Goal: Transaction & Acquisition: Purchase product/service

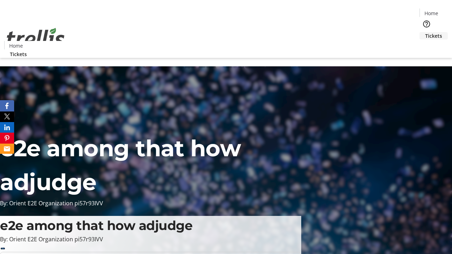
click at [425, 32] on span "Tickets" at bounding box center [433, 35] width 17 height 7
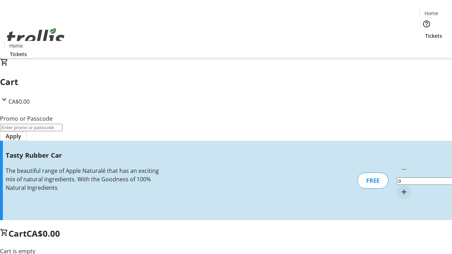
click at [400, 188] on mat-icon "Increment by one" at bounding box center [404, 192] width 8 height 8
type input "1"
